Goal: Task Accomplishment & Management: Manage account settings

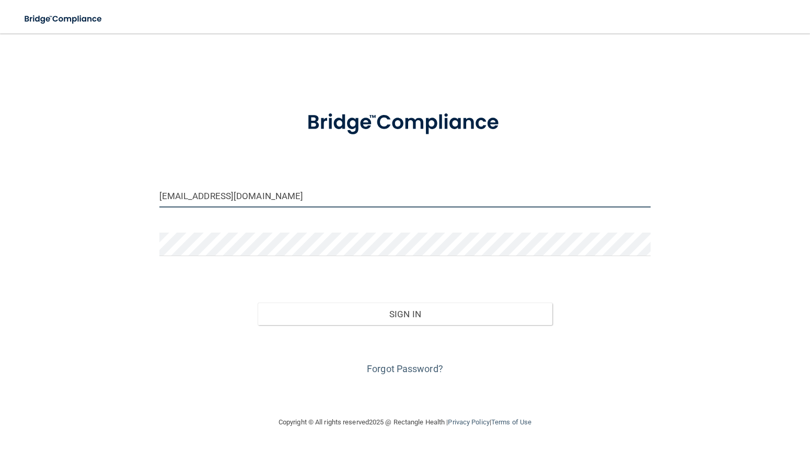
click at [304, 196] on input "[EMAIL_ADDRESS][DOMAIN_NAME]" at bounding box center [405, 196] width 492 height 24
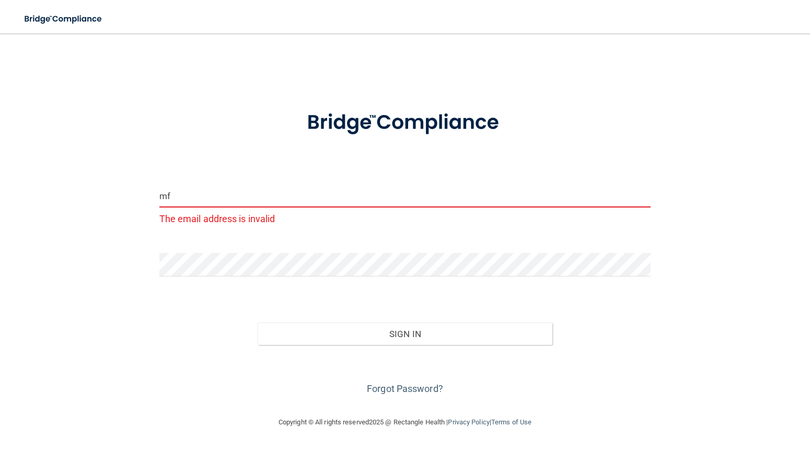
type input "m"
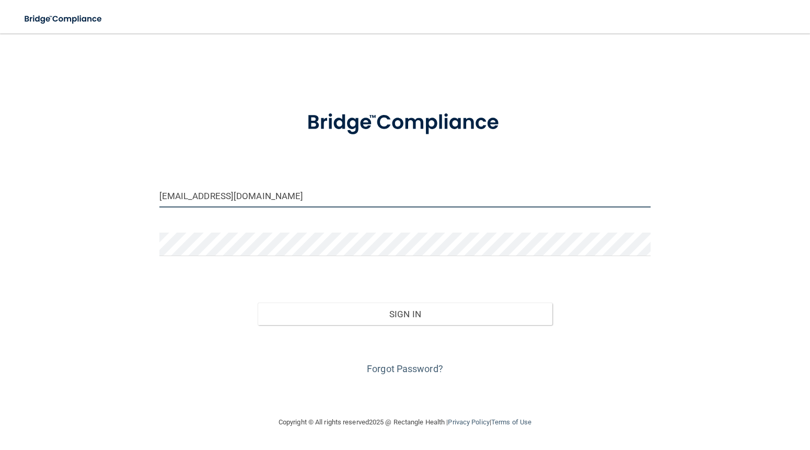
type input "[EMAIL_ADDRESS][DOMAIN_NAME]"
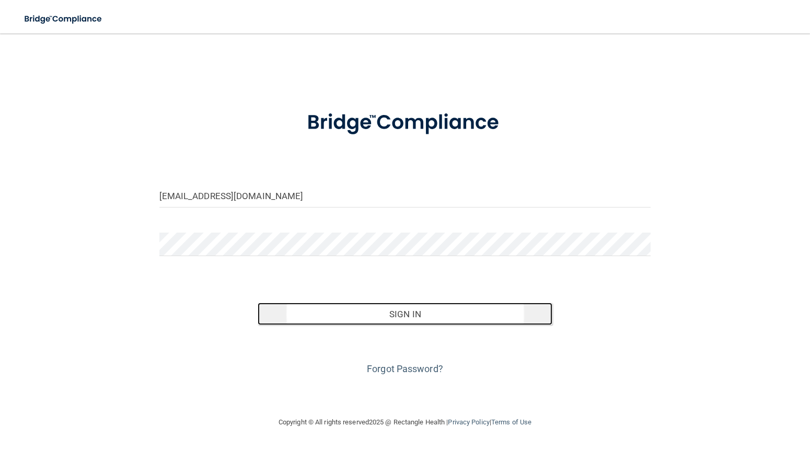
click at [398, 312] on button "Sign In" at bounding box center [405, 313] width 295 height 23
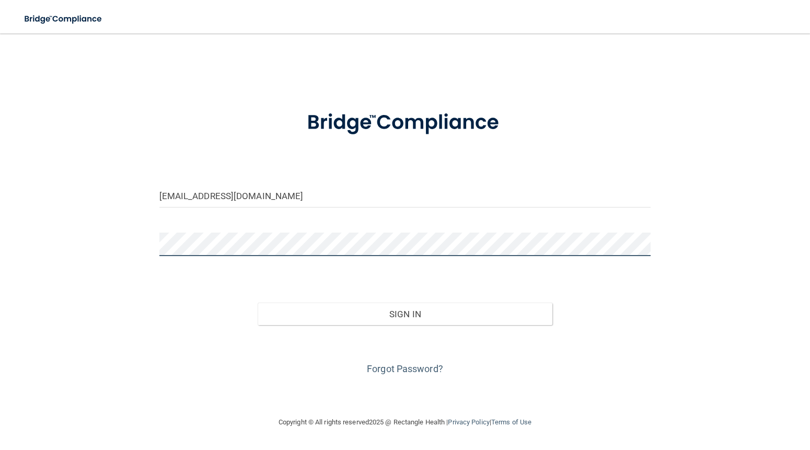
click at [258, 302] on button "Sign In" at bounding box center [405, 313] width 295 height 23
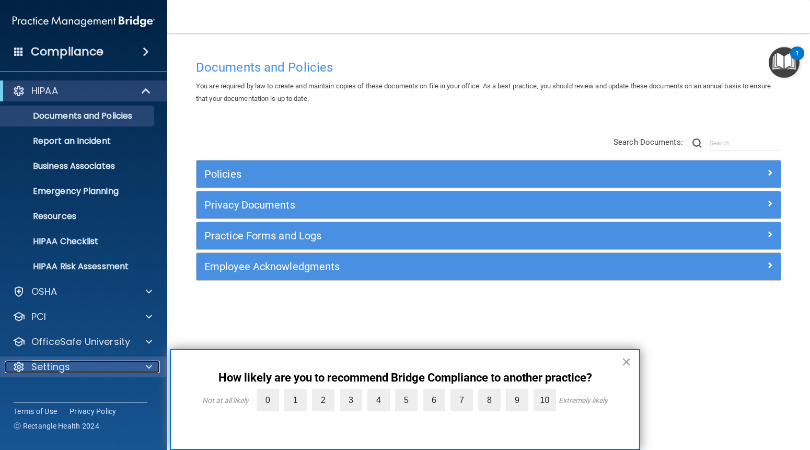
click at [133, 368] on div "Settings" at bounding box center [70, 366] width 130 height 13
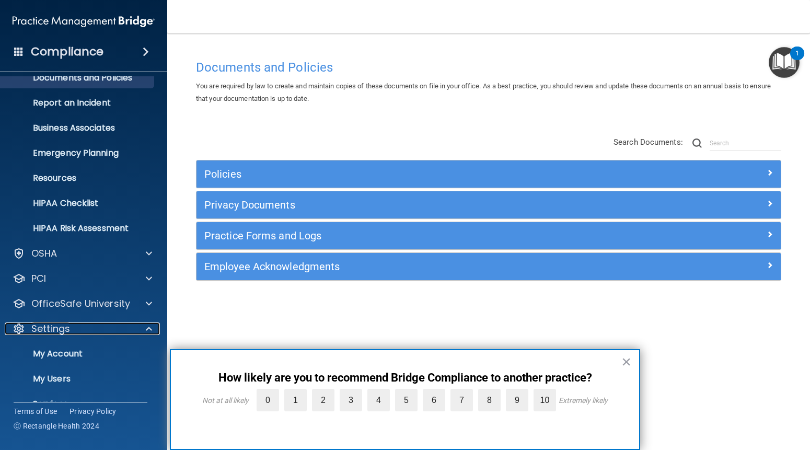
scroll to position [84, 0]
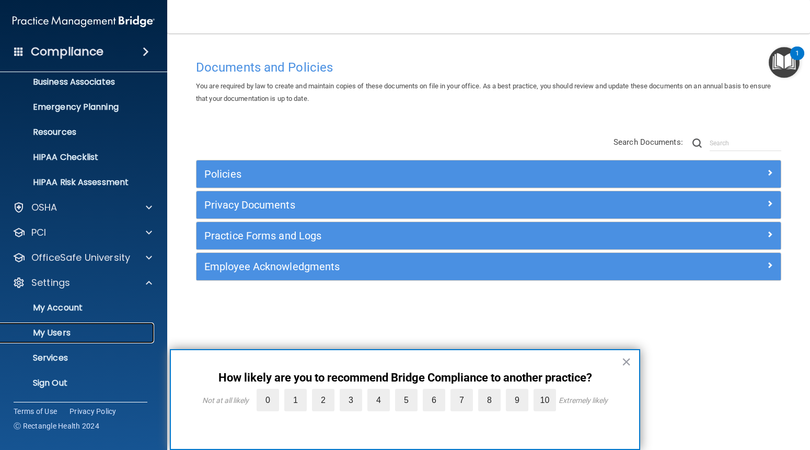
click at [57, 334] on p "My Users" at bounding box center [78, 333] width 143 height 10
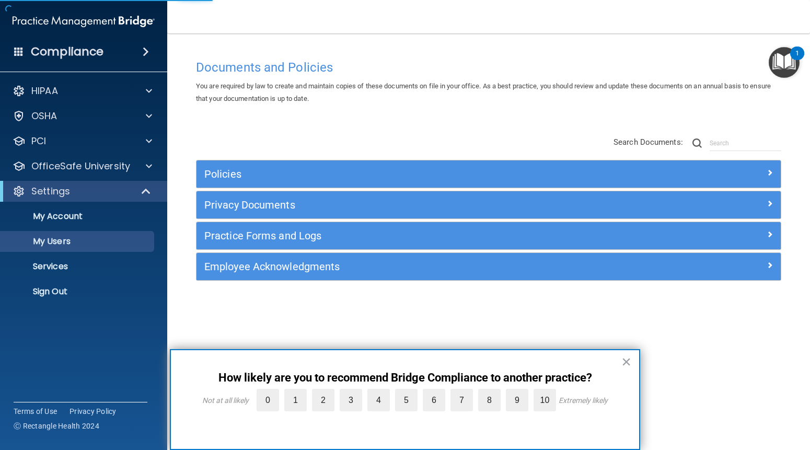
select select "20"
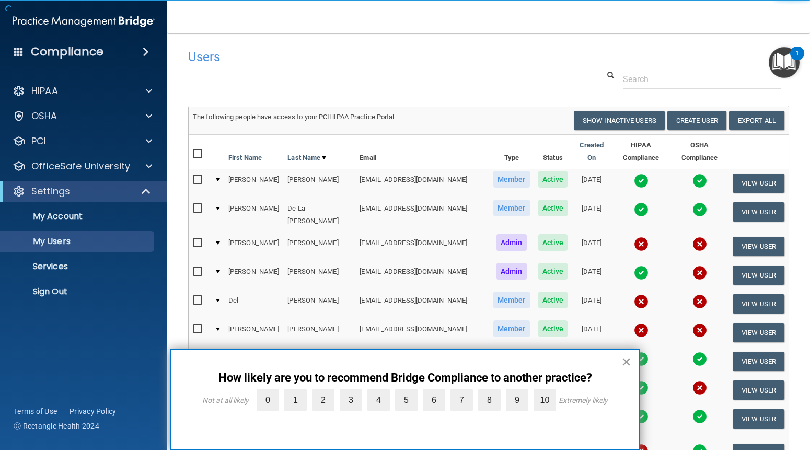
click at [626, 360] on button "×" at bounding box center [626, 361] width 10 height 17
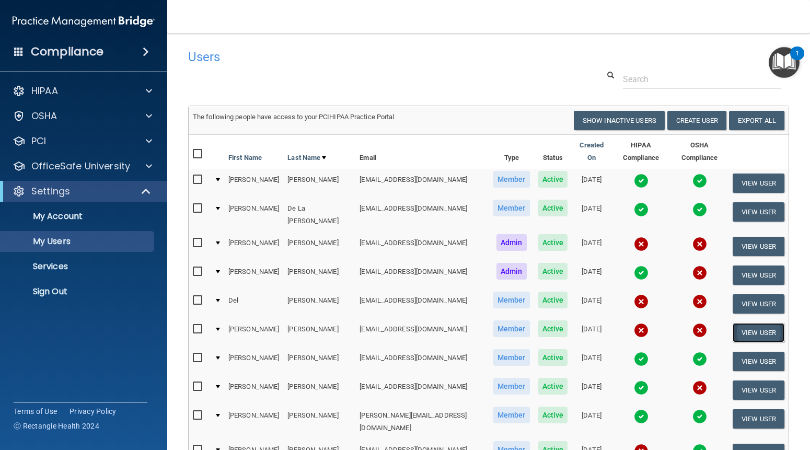
click at [751, 329] on button "View User" at bounding box center [758, 332] width 52 height 19
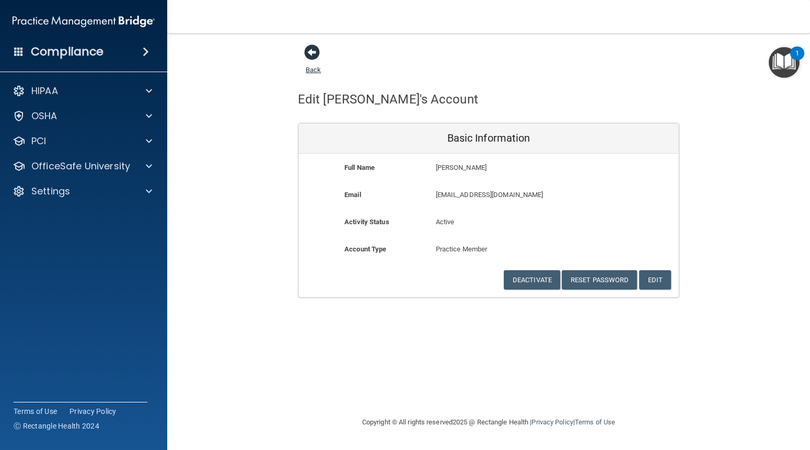
click at [307, 54] on span at bounding box center [312, 52] width 16 height 16
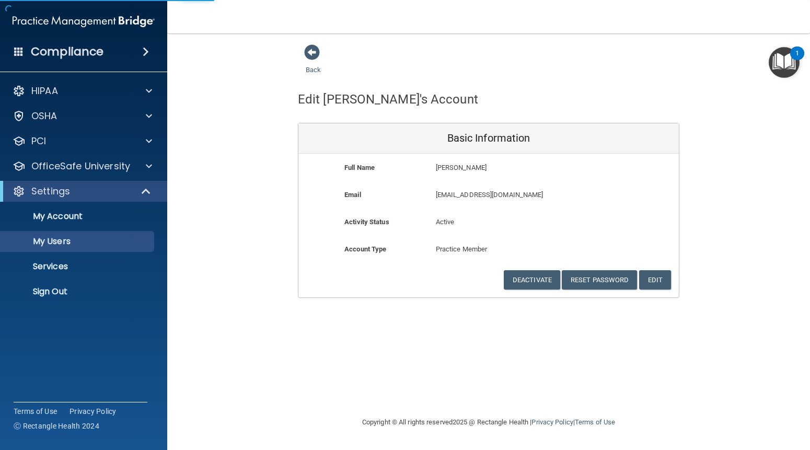
select select "20"
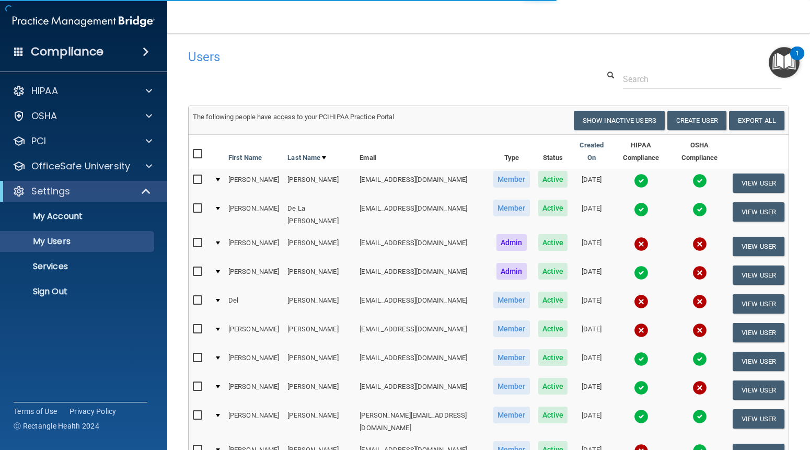
click at [196, 325] on input "checkbox" at bounding box center [199, 329] width 12 height 8
checkbox input "true"
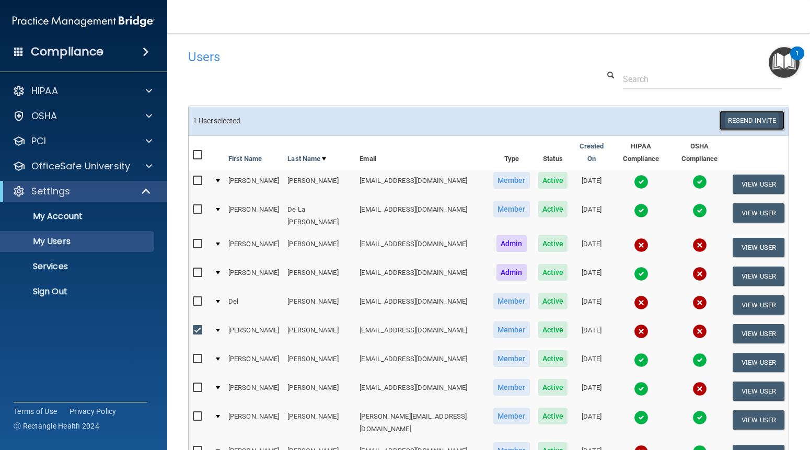
click at [739, 130] on button "Resend Invite" at bounding box center [751, 120] width 65 height 19
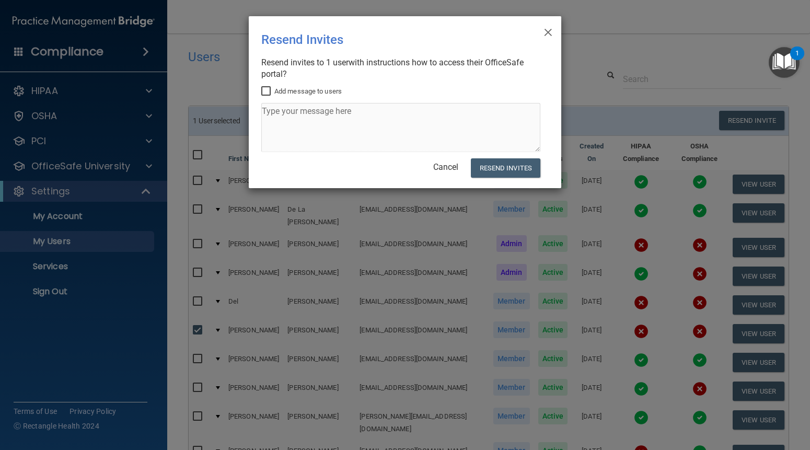
click at [263, 89] on input "Add message to users" at bounding box center [267, 91] width 12 height 8
checkbox input "true"
click at [274, 109] on textarea at bounding box center [400, 127] width 279 height 49
click at [271, 122] on textarea "Hi Yvette!" at bounding box center [400, 127] width 279 height 49
click at [308, 110] on textarea "Hi Yvette!" at bounding box center [400, 127] width 279 height 49
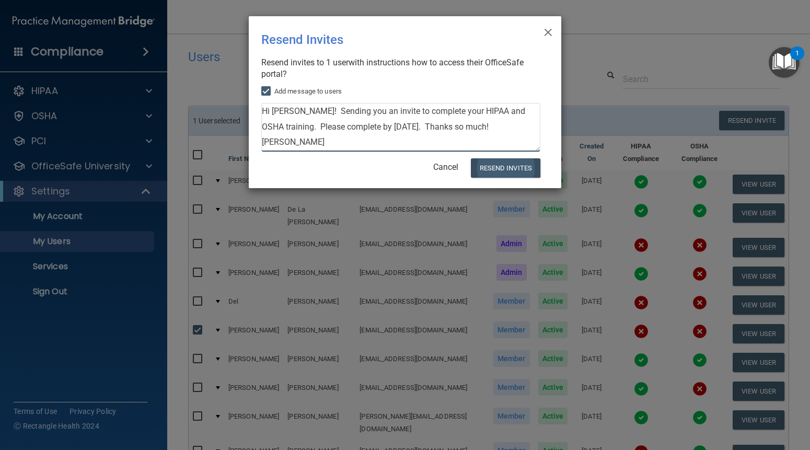
type textarea "Hi Yvette! Sending you an invite to complete your HIPAA and OSHA training. Plea…"
click at [495, 167] on button "Resend Invites" at bounding box center [505, 167] width 69 height 19
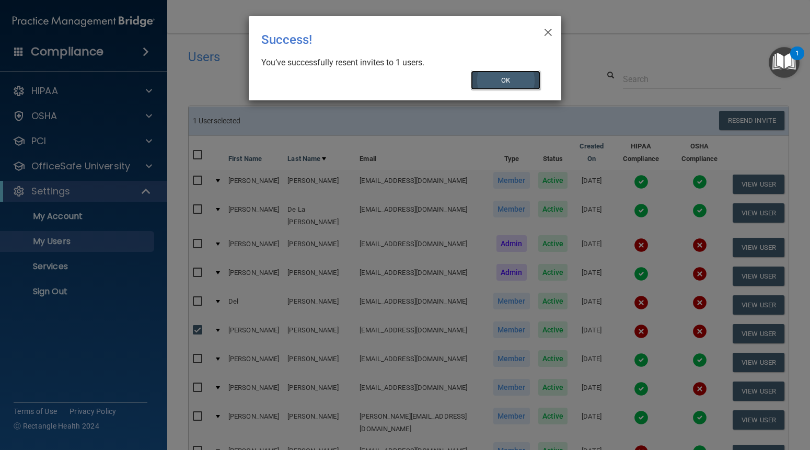
click at [495, 81] on button "OK" at bounding box center [506, 80] width 70 height 19
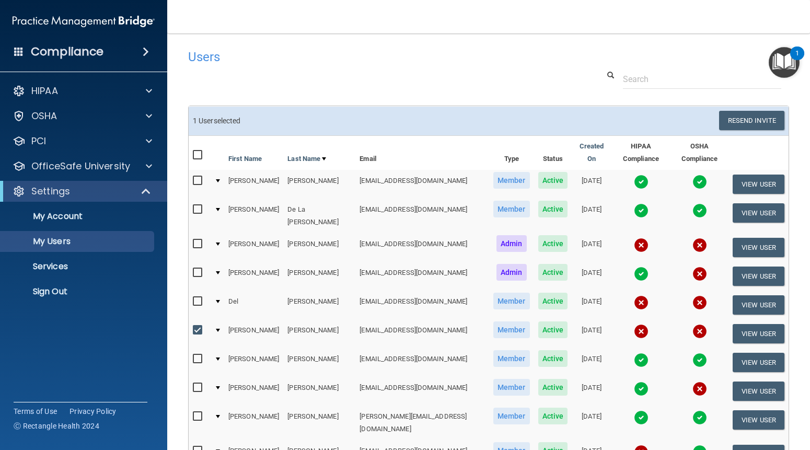
click at [198, 326] on input "checkbox" at bounding box center [199, 330] width 12 height 8
checkbox input "false"
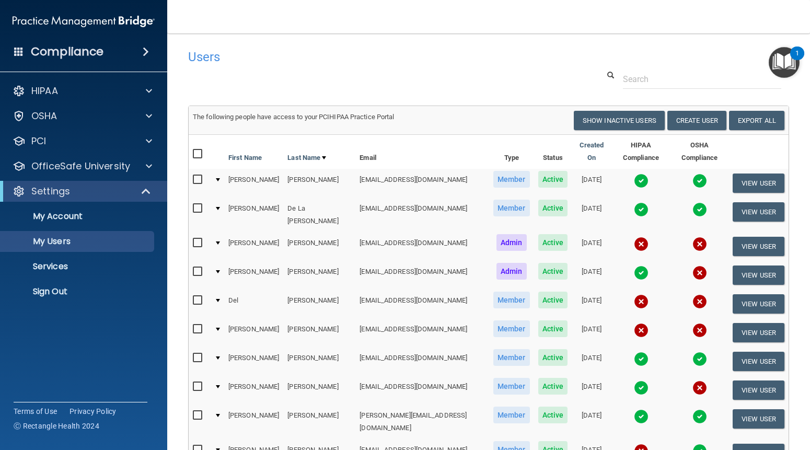
click at [197, 382] on input "checkbox" at bounding box center [199, 386] width 12 height 8
checkbox input "true"
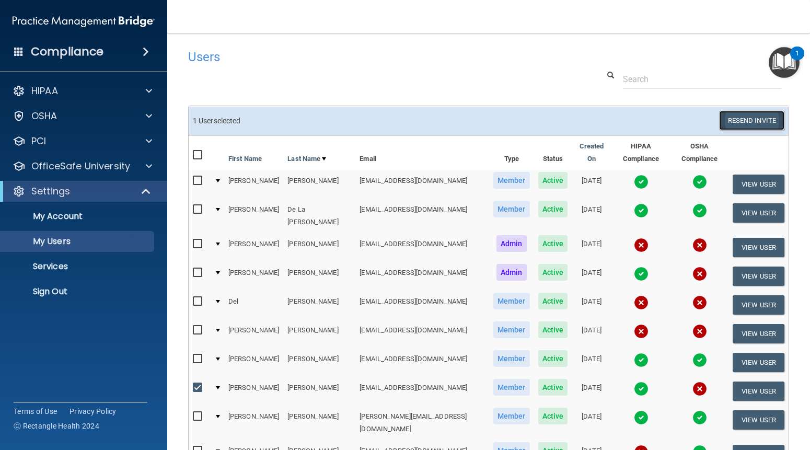
click at [730, 130] on button "Resend Invite" at bounding box center [751, 120] width 65 height 19
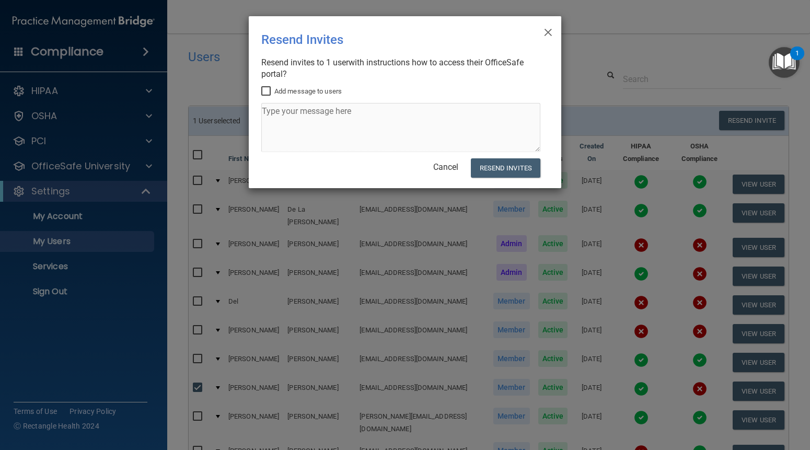
click at [269, 90] on input "Add message to users" at bounding box center [267, 91] width 12 height 8
checkbox input "true"
click at [286, 114] on textarea at bounding box center [400, 127] width 279 height 49
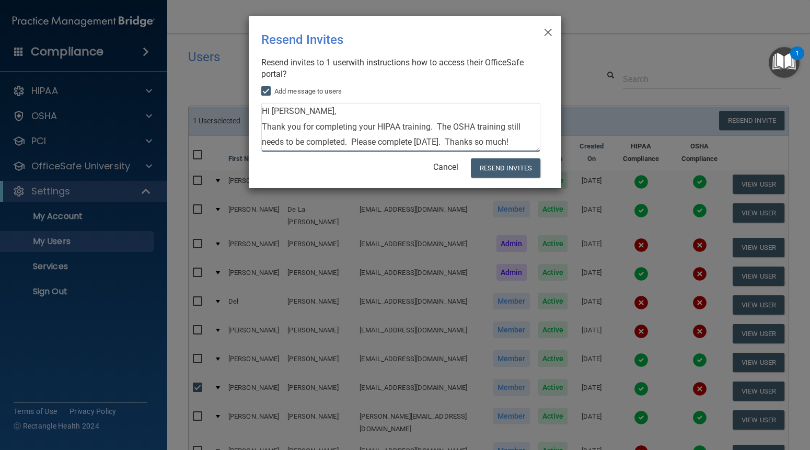
scroll to position [11, 0]
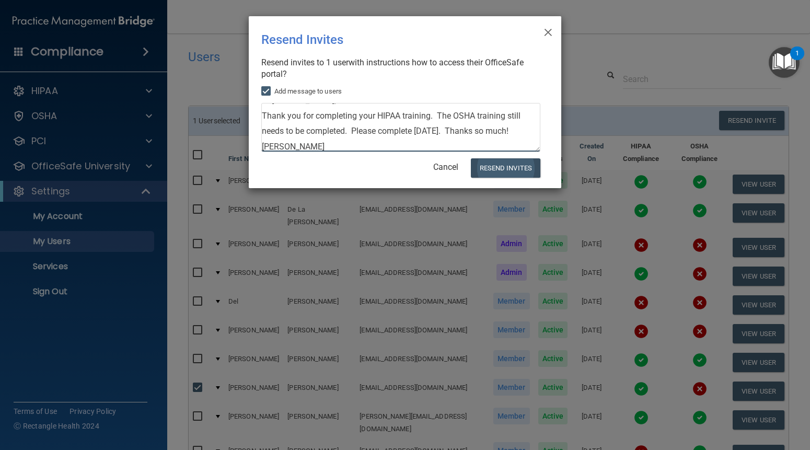
type textarea "Hi Marissa, Thank you for completing your HIPAA training. The OSHA training sti…"
click at [502, 165] on button "Resend Invites" at bounding box center [505, 167] width 69 height 19
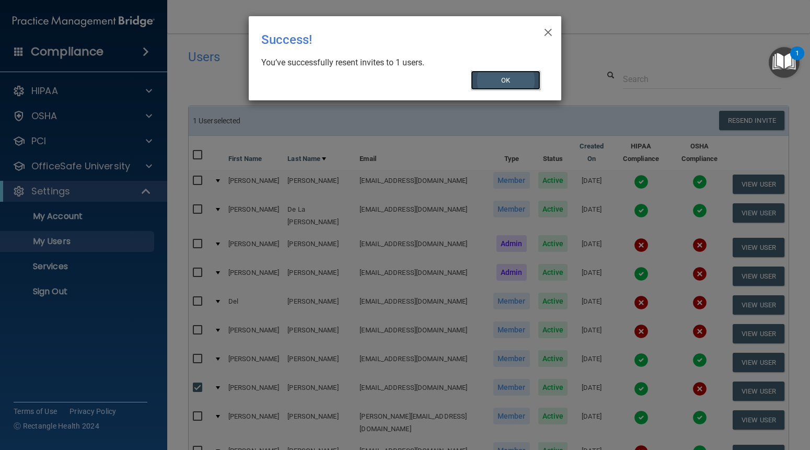
click at [505, 80] on button "OK" at bounding box center [506, 80] width 70 height 19
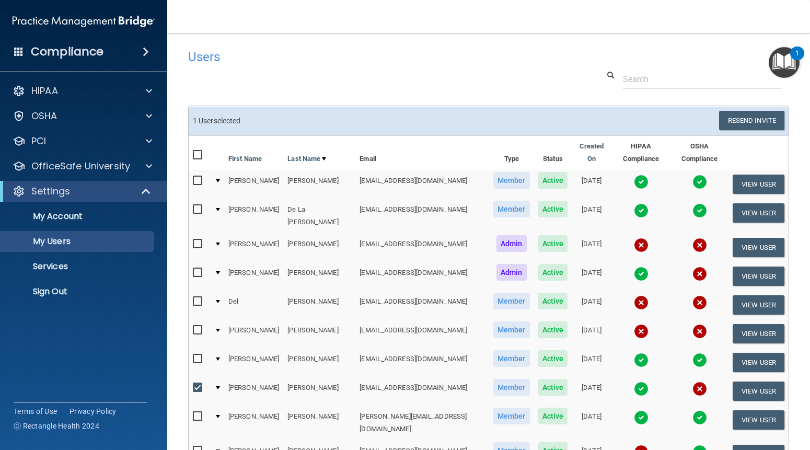
click at [199, 383] on input "checkbox" at bounding box center [199, 387] width 12 height 8
checkbox input "false"
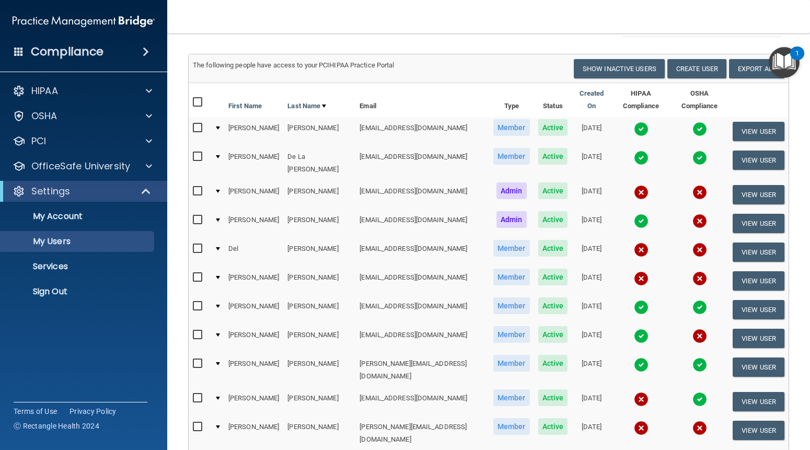
scroll to position [157, 0]
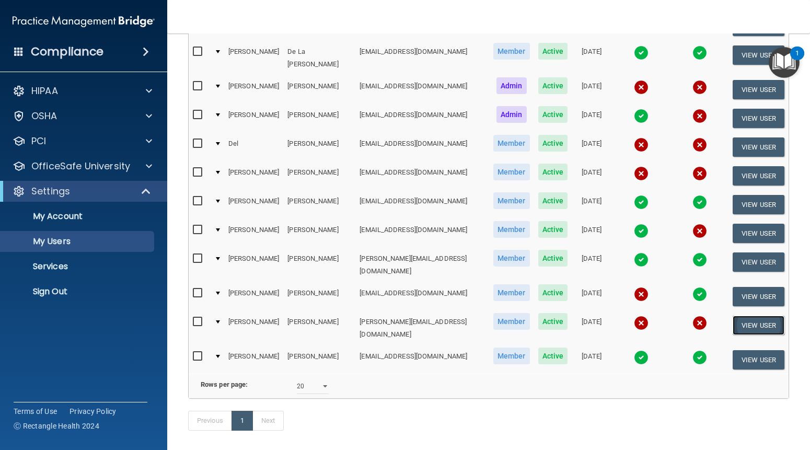
click at [751, 315] on button "View User" at bounding box center [758, 324] width 52 height 19
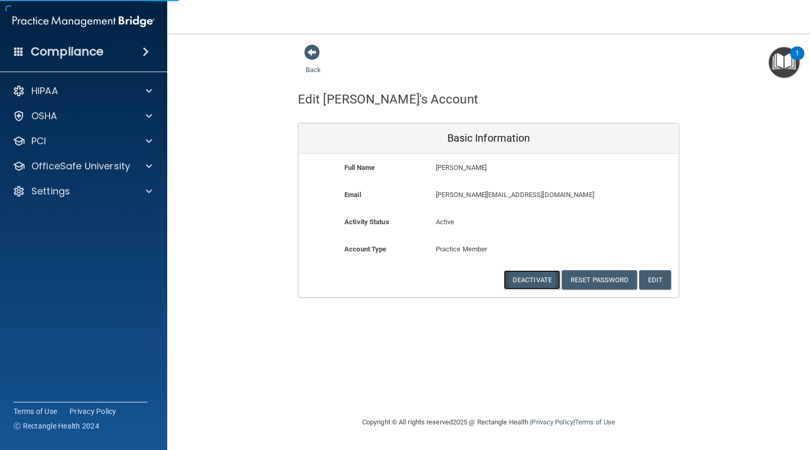
click at [536, 276] on button "Deactivate" at bounding box center [532, 279] width 56 height 19
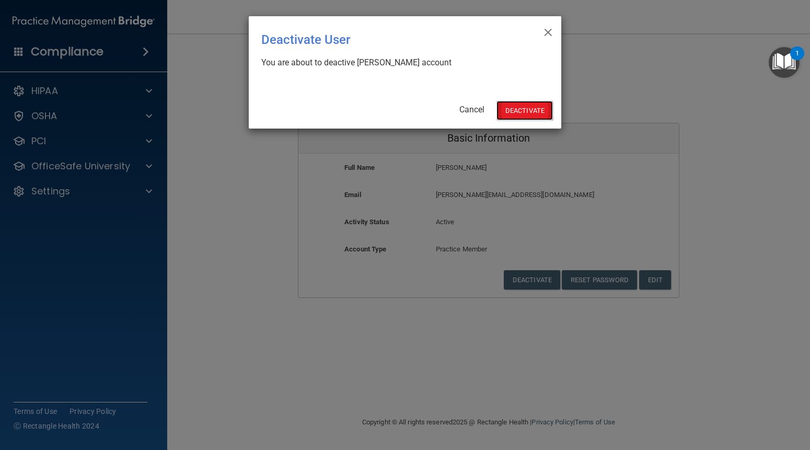
click at [517, 111] on button "Deactivate" at bounding box center [524, 110] width 56 height 19
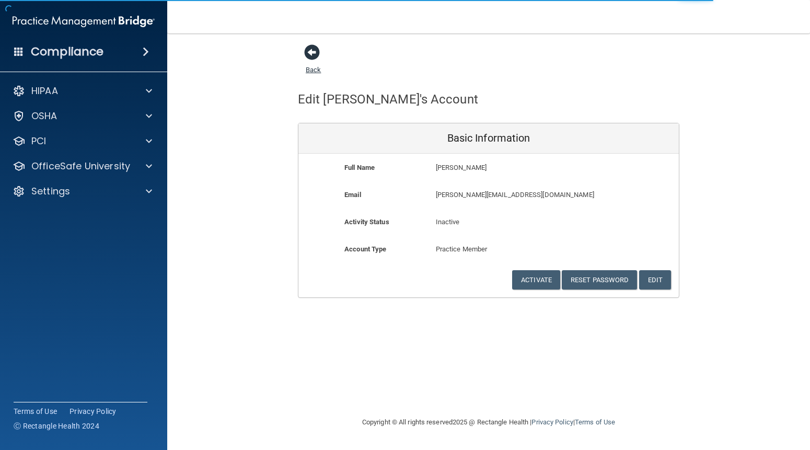
click at [309, 68] on link "Back" at bounding box center [313, 63] width 15 height 20
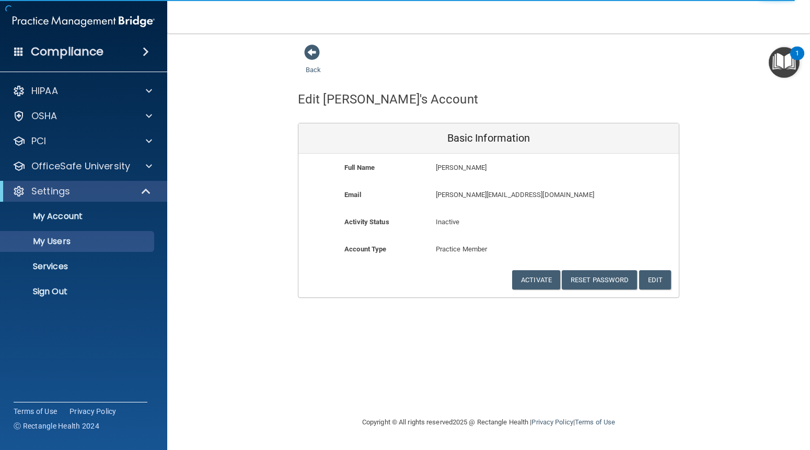
select select "20"
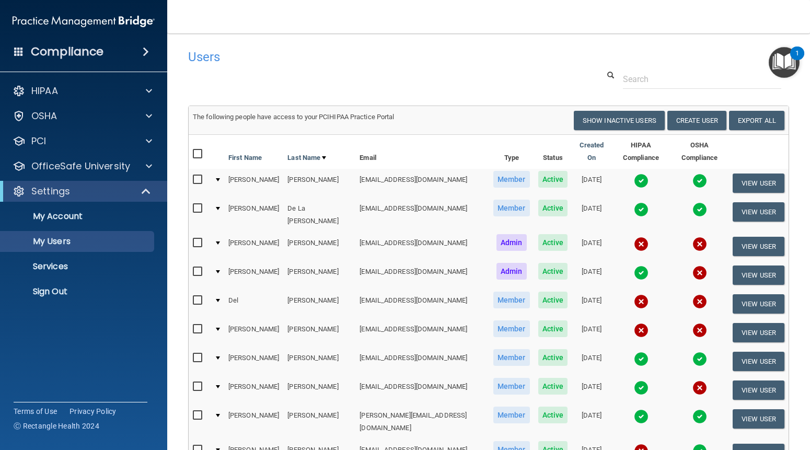
click at [194, 298] on input "checkbox" at bounding box center [199, 300] width 12 height 8
checkbox input "true"
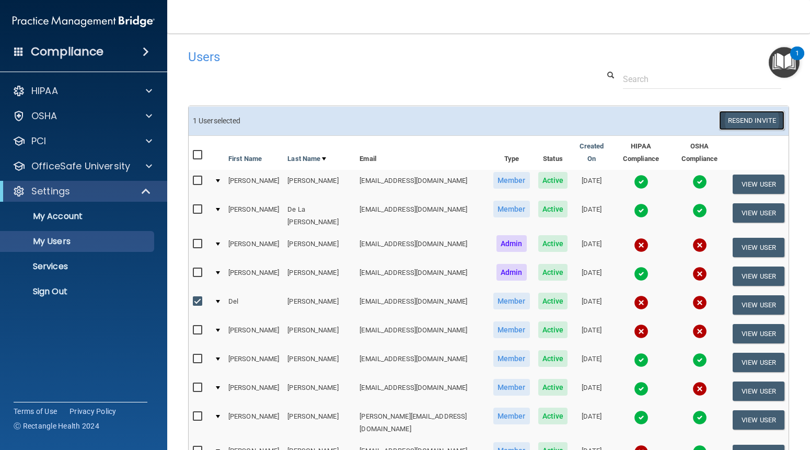
click at [724, 128] on button "Resend Invite" at bounding box center [751, 120] width 65 height 19
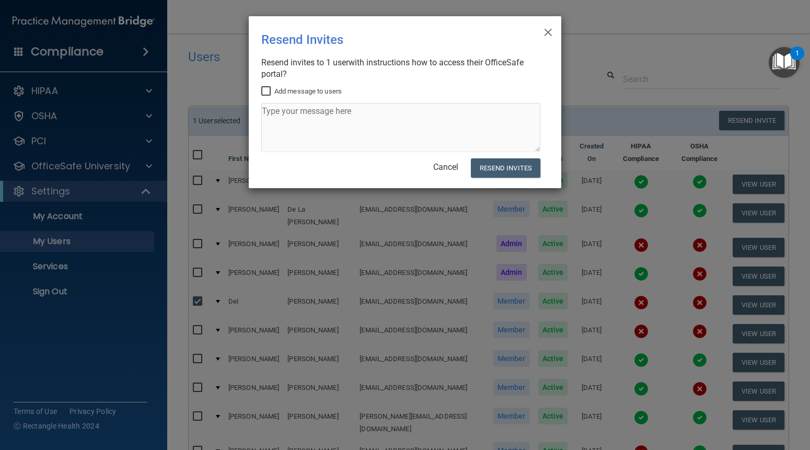
click at [267, 90] on input "Add message to users" at bounding box center [267, 91] width 12 height 8
checkbox input "true"
click at [286, 115] on textarea at bounding box center [400, 127] width 279 height 49
type textarea "F"
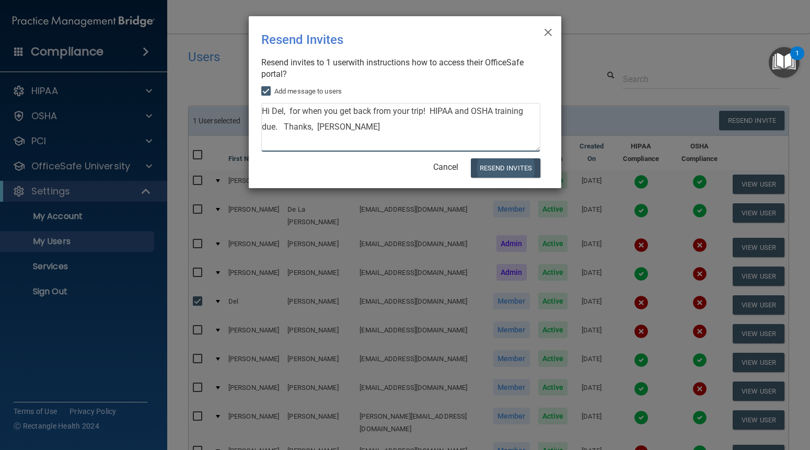
type textarea "Hi Del, for when you get back from your trip! HIPAA and OSHA training due. Than…"
click at [504, 172] on button "Resend Invites" at bounding box center [505, 167] width 69 height 19
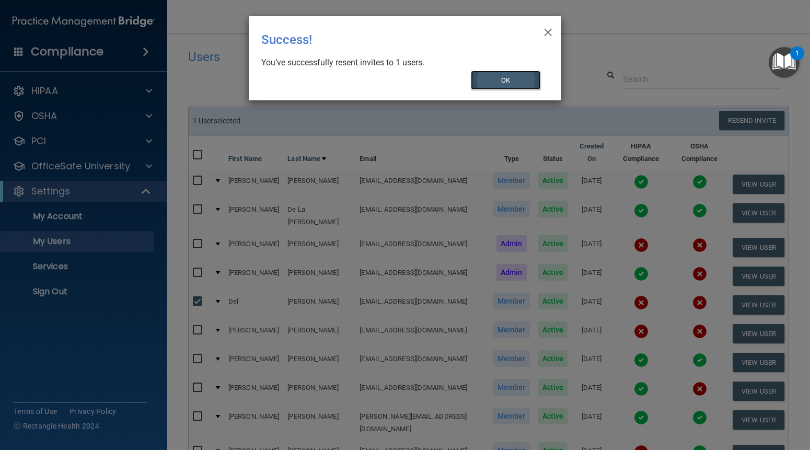
click at [497, 84] on button "OK" at bounding box center [506, 80] width 70 height 19
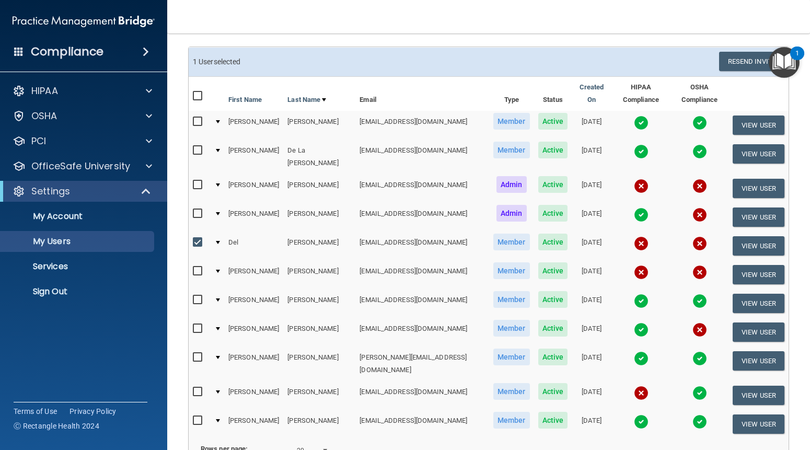
scroll to position [52, 0]
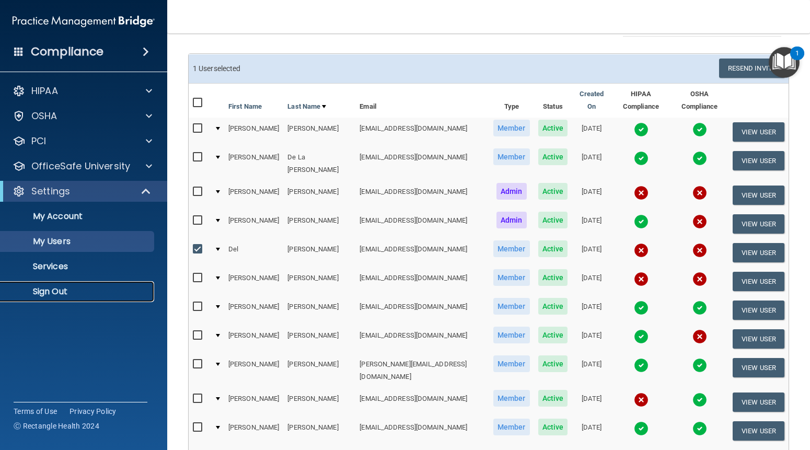
click at [72, 287] on p "Sign Out" at bounding box center [78, 291] width 143 height 10
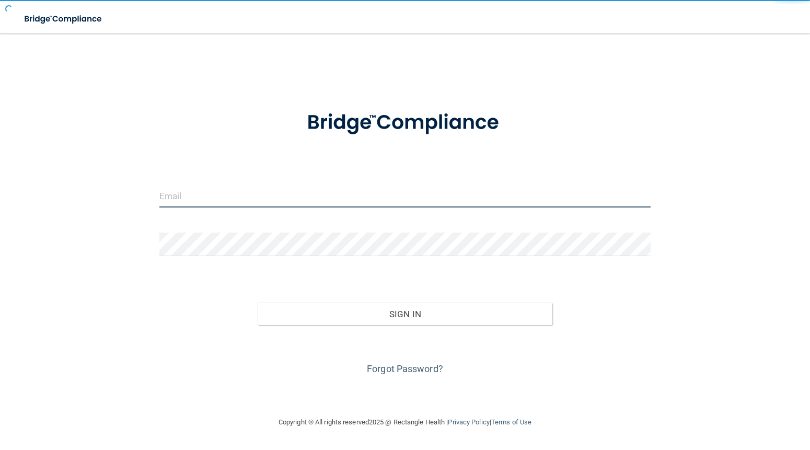
type input "[EMAIL_ADDRESS][DOMAIN_NAME]"
